Goal: Task Accomplishment & Management: Use online tool/utility

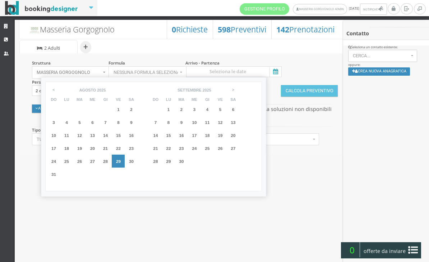
select select
click at [134, 163] on span "30" at bounding box center [131, 161] width 5 height 5
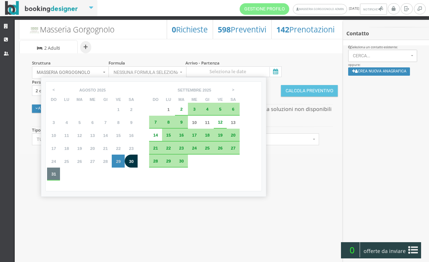
click at [56, 180] on div "31" at bounding box center [53, 173] width 13 height 13
type input "[DATE] - [DATE]"
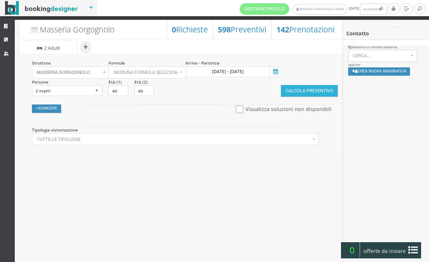
click at [307, 94] on button "Calcola Preventivo" at bounding box center [309, 91] width 57 height 12
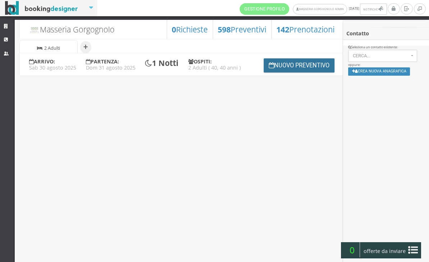
click at [280, 72] on button "Nuovo Preventivo" at bounding box center [299, 65] width 71 height 14
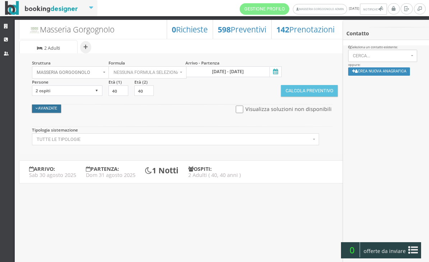
click at [51, 105] on button "Avanzate" at bounding box center [46, 108] width 29 height 8
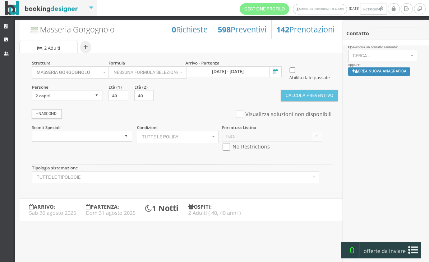
click at [224, 150] on input "checkbox" at bounding box center [226, 147] width 9 height 8
checkbox input "true"
click at [313, 101] on button "Calcola Preventivo" at bounding box center [309, 96] width 57 height 12
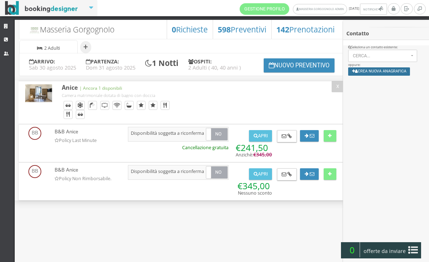
click at [371, 76] on button "Crea nuova anagrafica" at bounding box center [380, 71] width 62 height 8
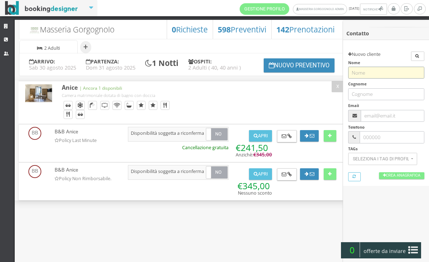
click at [370, 76] on input "text" at bounding box center [387, 73] width 76 height 12
